Goal: Transaction & Acquisition: Purchase product/service

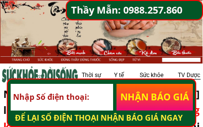
click at [95, 98] on input "tel" at bounding box center [62, 97] width 102 height 27
type input "[PERSON_NAME]"
type input "0937558193"
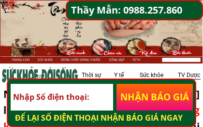
type input "0937558193"
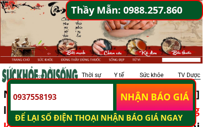
type input "0937558193"
click at [154, 93] on p "NHẬN BÁO GIÁ" at bounding box center [155, 97] width 76 height 27
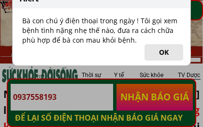
click at [97, 98] on div "Alert Bà con chú ý điện thoại trong ngày ! Tôi gọi xem bệnh tình nặng nhẹ thế n…" at bounding box center [101, 63] width 203 height 127
click at [102, 98] on div "Alert Bà con chú ý điện thoại trong ngày ! Tôi gọi xem bệnh tình nặng nhẹ thế n…" at bounding box center [101, 63] width 203 height 127
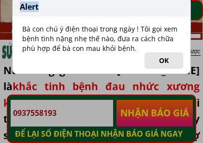
click at [138, 67] on div "Alert Bà con chú ý điện thoại trong ngày ! Tôi gọi xem bệnh tình nặng nhẹ thế n…" at bounding box center [101, 35] width 179 height 77
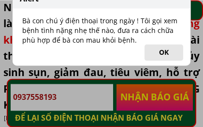
scroll to position [86, 0]
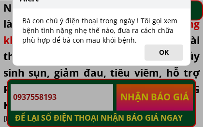
click at [166, 53] on button "OK" at bounding box center [164, 52] width 39 height 16
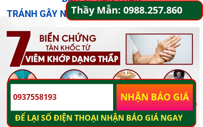
scroll to position [1008, 0]
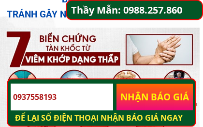
click at [15, 31] on div at bounding box center [99, 96] width 199 height 136
